Goal: Check status: Check status

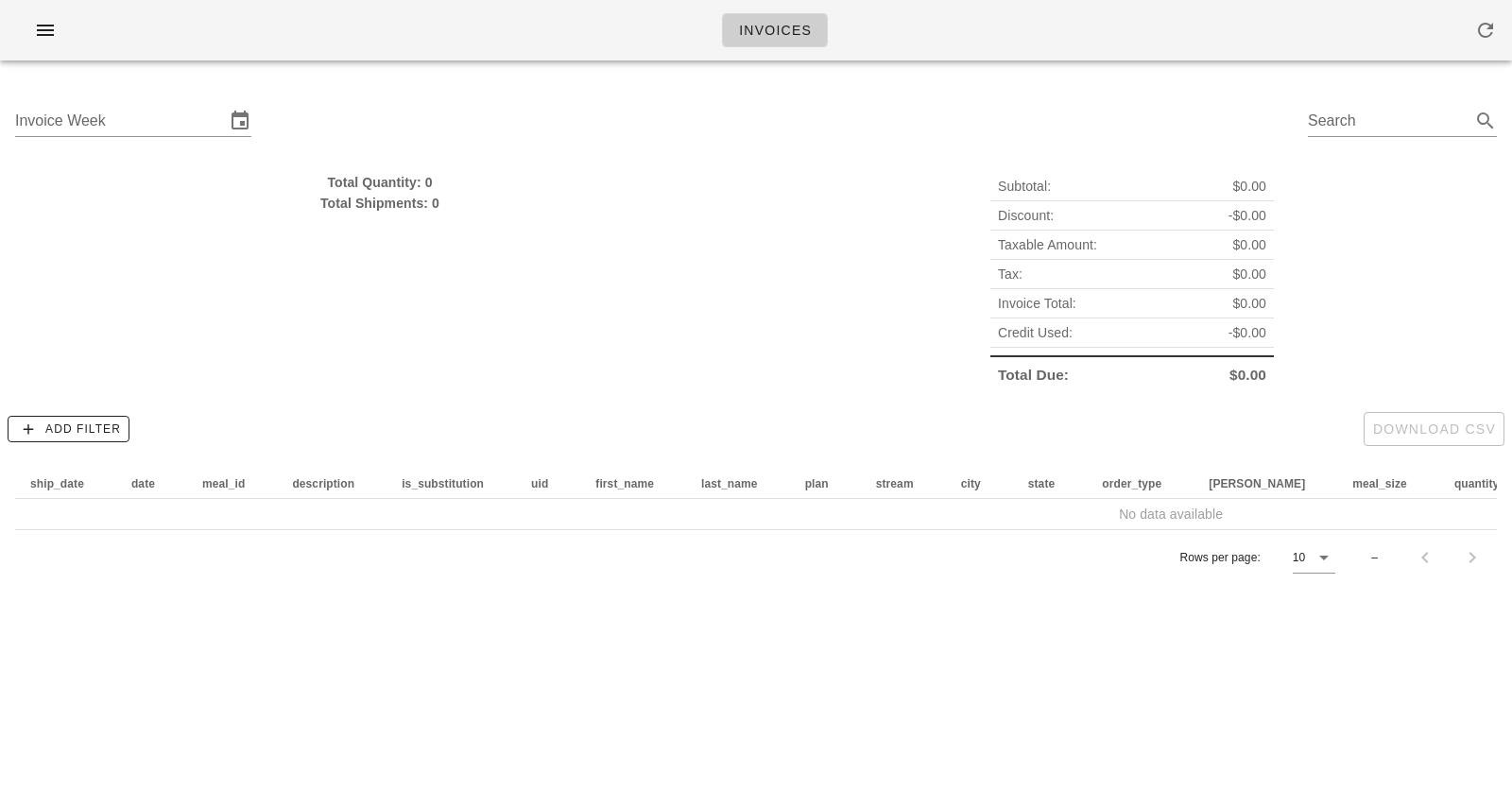
click at [599, 35] on div "Invoices" at bounding box center [756, 30] width 1512 height 60
click at [65, 137] on div "Invoice Week" at bounding box center [133, 131] width 236 height 51
click at [68, 124] on input "Invoice Week" at bounding box center [121, 121] width 210 height 30
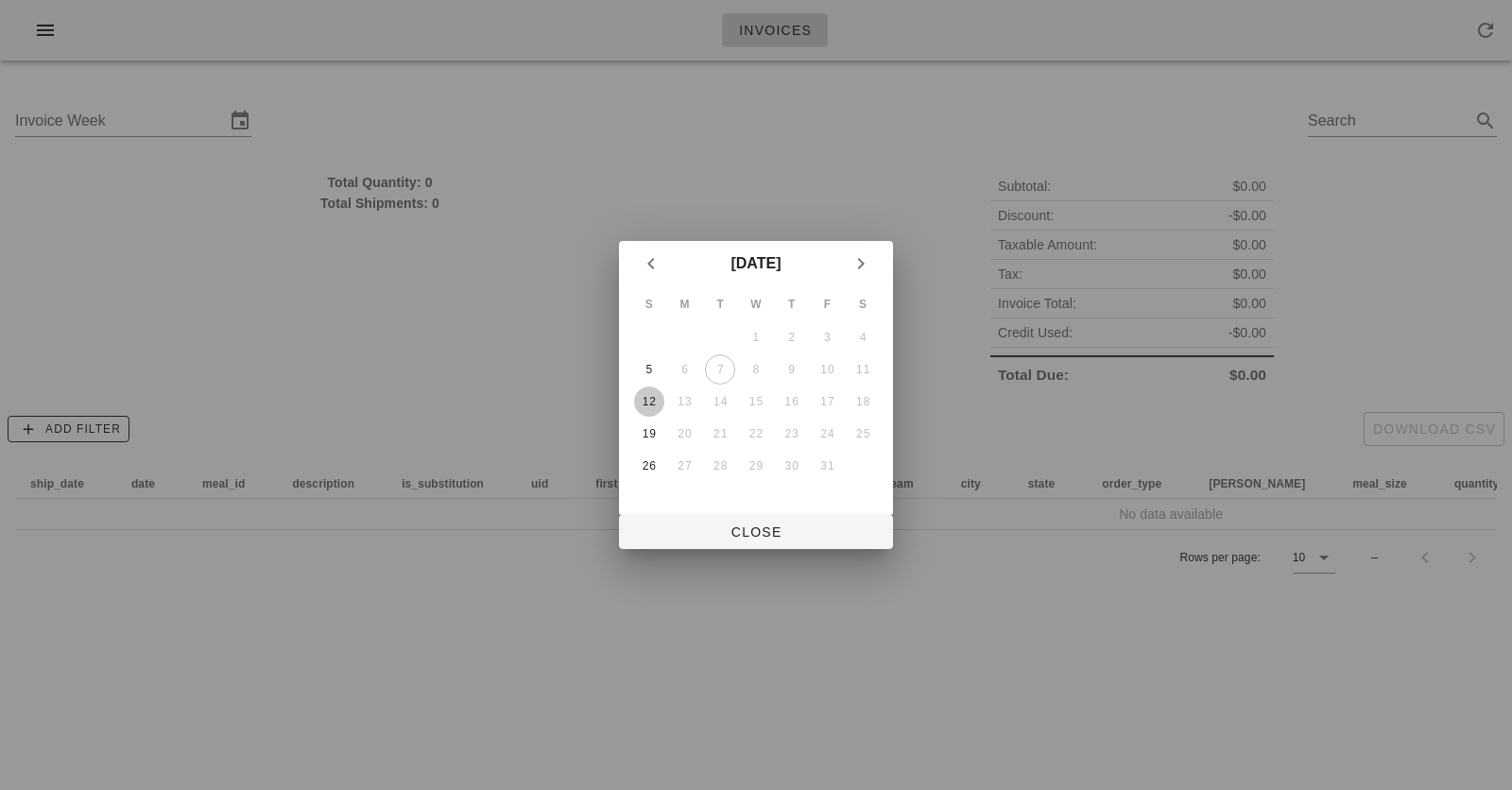
click at [647, 403] on div "12" at bounding box center [649, 402] width 30 height 14
click at [788, 529] on span "Close" at bounding box center [756, 532] width 244 height 16
type input "[DATE]"
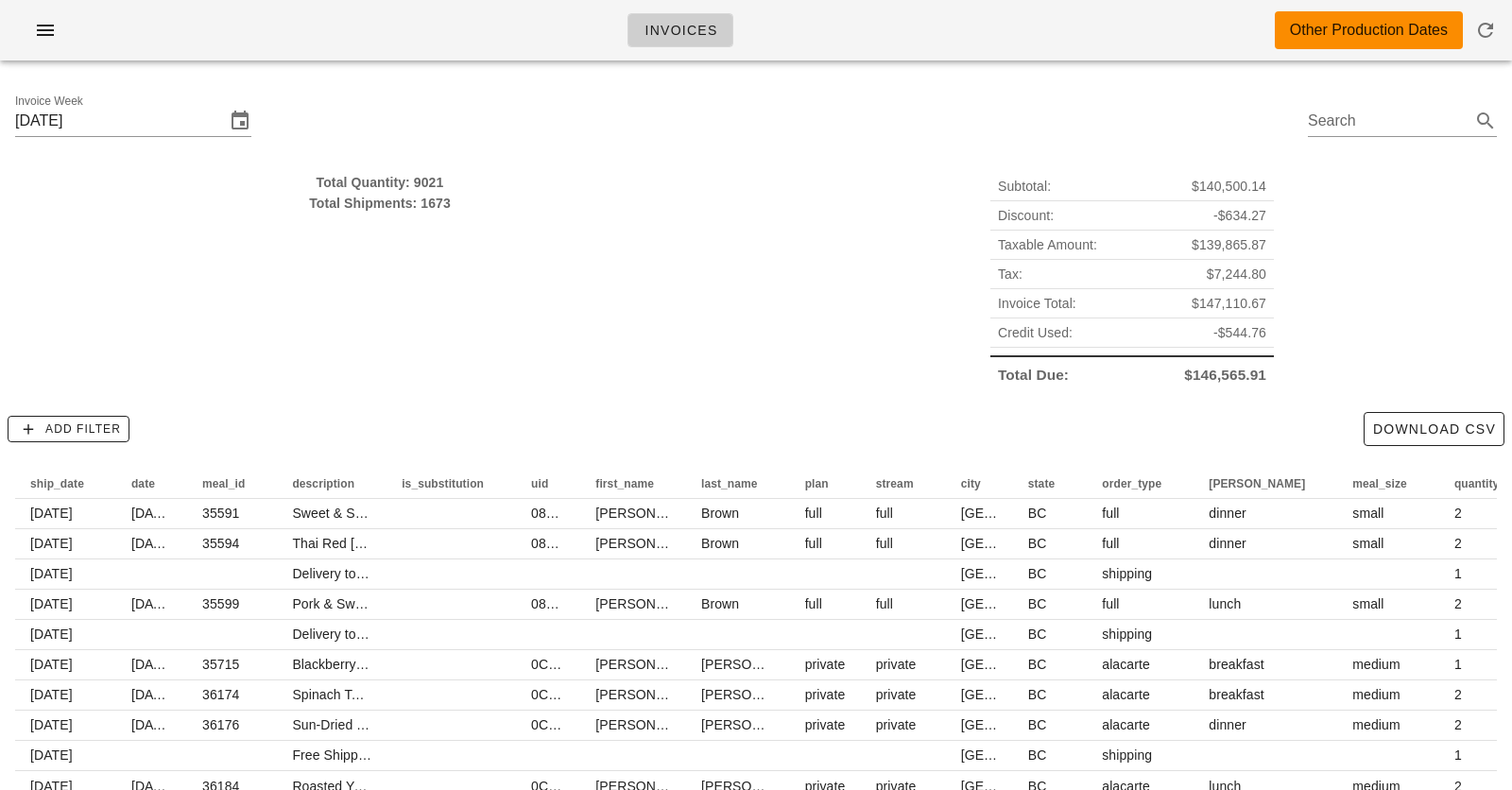
click at [425, 175] on div "Total Quantity: 9021" at bounding box center [380, 182] width 730 height 20
